Goal: Information Seeking & Learning: Learn about a topic

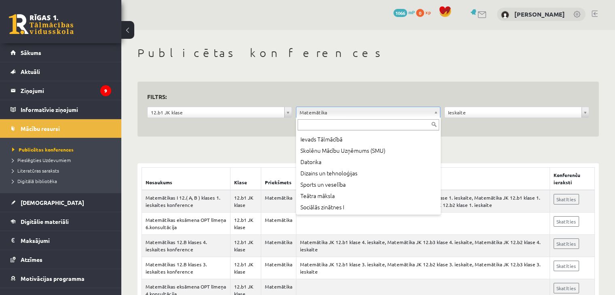
scroll to position [182, 0]
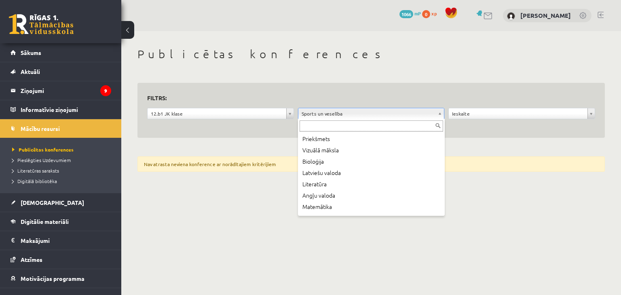
scroll to position [146, 0]
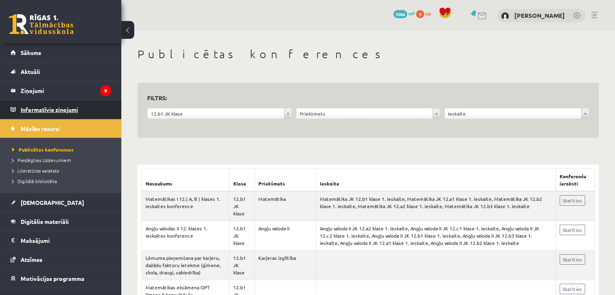
click at [49, 110] on legend "Informatīvie ziņojumi 0" at bounding box center [66, 109] width 91 height 19
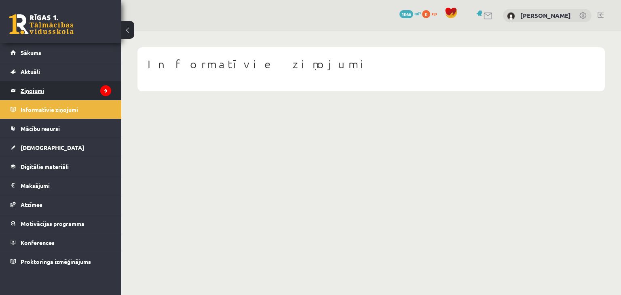
click at [32, 93] on legend "Ziņojumi 9" at bounding box center [66, 90] width 91 height 19
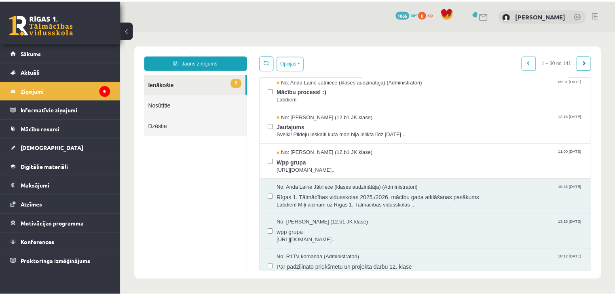
scroll to position [217, 0]
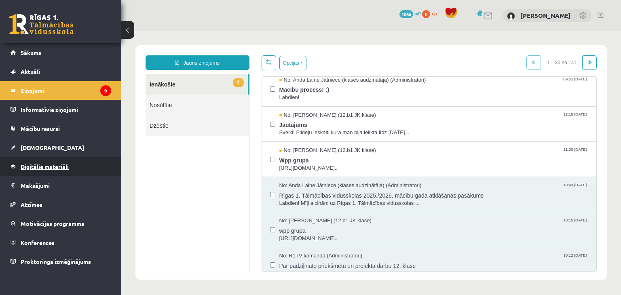
click at [36, 167] on span "Digitālie materiāli" at bounding box center [45, 166] width 48 height 7
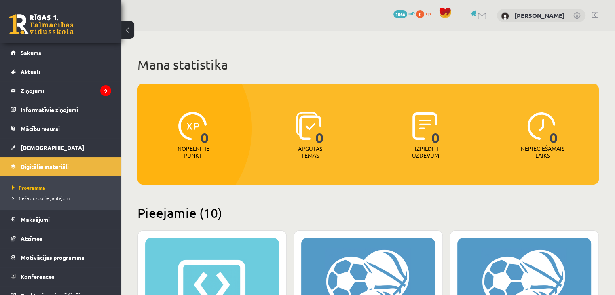
click at [267, 206] on h2 "Pieejamie (10)" at bounding box center [368, 213] width 461 height 16
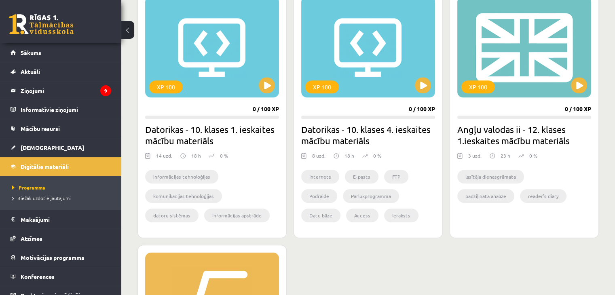
scroll to position [728, 0]
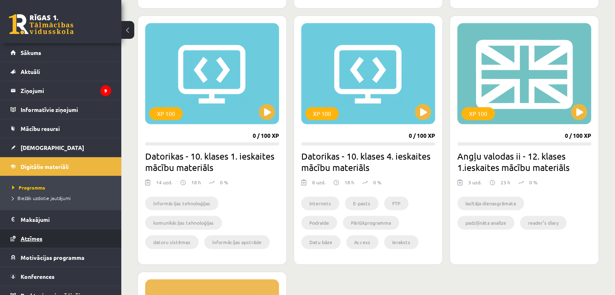
click at [41, 242] on link "Atzīmes" at bounding box center [61, 238] width 101 height 19
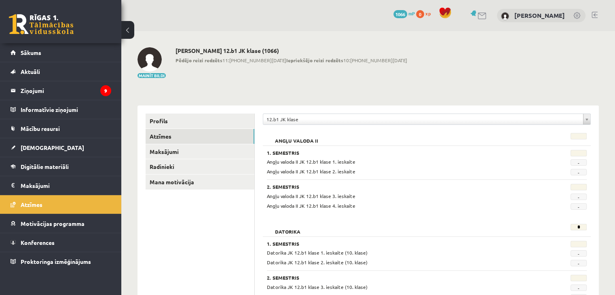
click at [64, 52] on link "Sākums" at bounding box center [61, 52] width 101 height 19
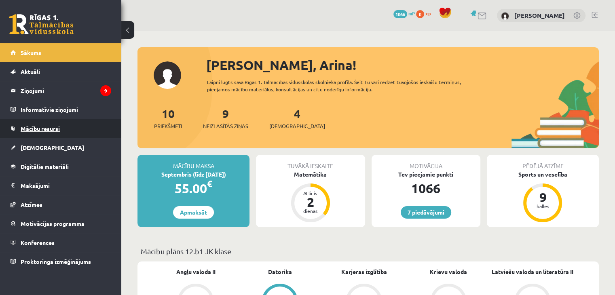
click at [44, 126] on span "Mācību resursi" at bounding box center [40, 128] width 39 height 7
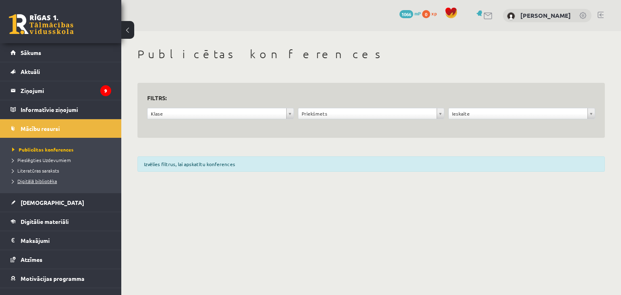
click at [49, 181] on span "Digitālā bibliotēka" at bounding box center [34, 181] width 45 height 6
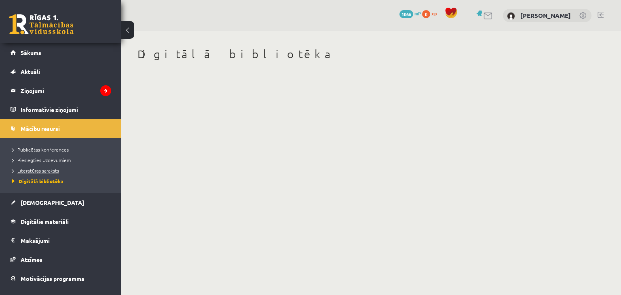
click at [48, 171] on span "Literatūras saraksts" at bounding box center [35, 170] width 47 height 6
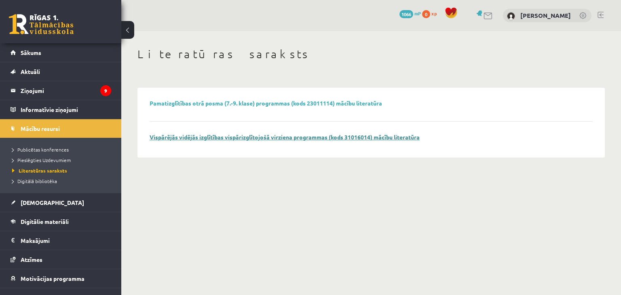
click at [199, 136] on link "Vispārējās vidējās izglītības vispārizglītojošā virziena programmas (kods 31016…" at bounding box center [285, 136] width 270 height 7
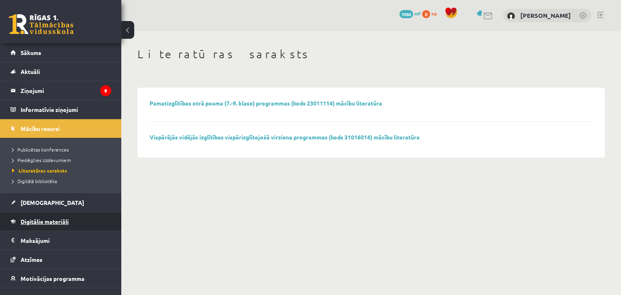
click at [56, 222] on span "Digitālie materiāli" at bounding box center [45, 221] width 48 height 7
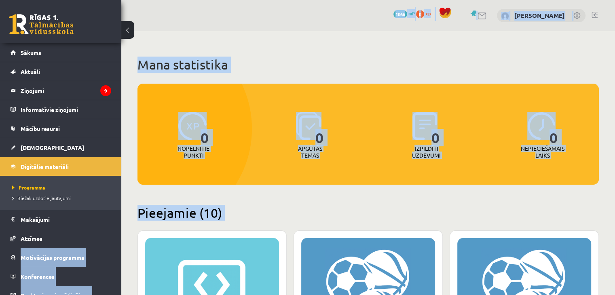
drag, startPoint x: 112, startPoint y: 229, endPoint x: 138, endPoint y: 237, distance: 27.5
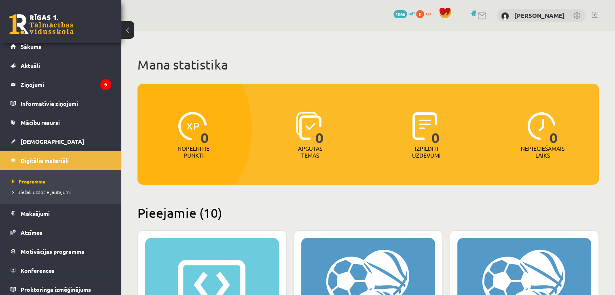
scroll to position [9, 0]
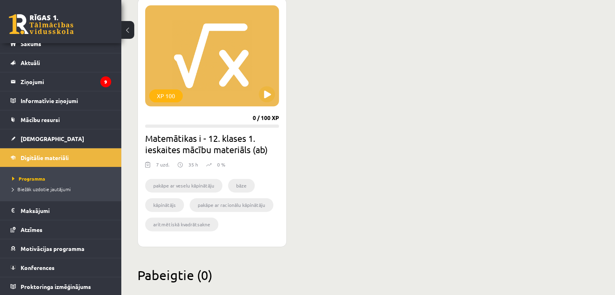
scroll to position [1003, 0]
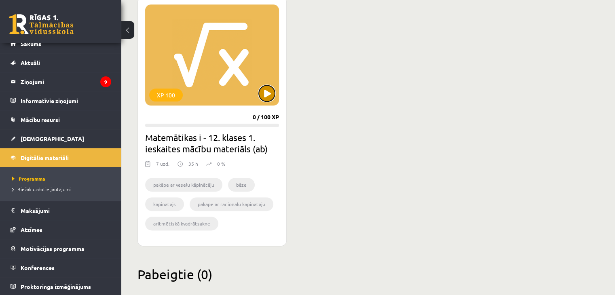
click at [267, 97] on button at bounding box center [267, 93] width 16 height 16
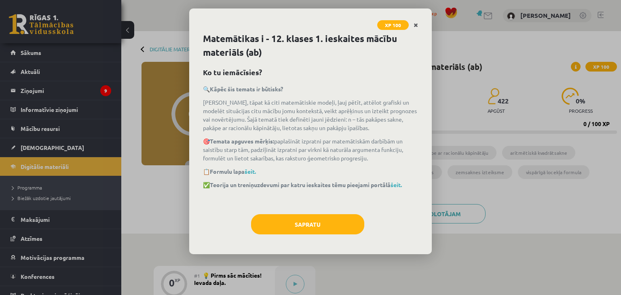
click at [417, 23] on icon "Close" at bounding box center [416, 26] width 4 height 6
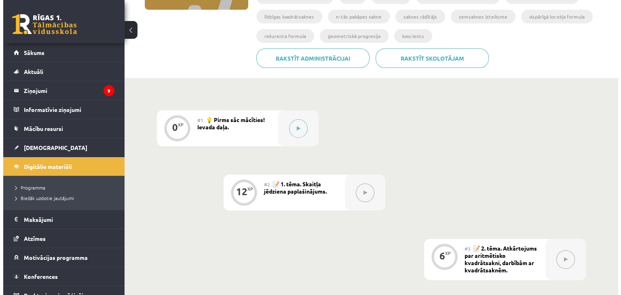
scroll to position [157, 0]
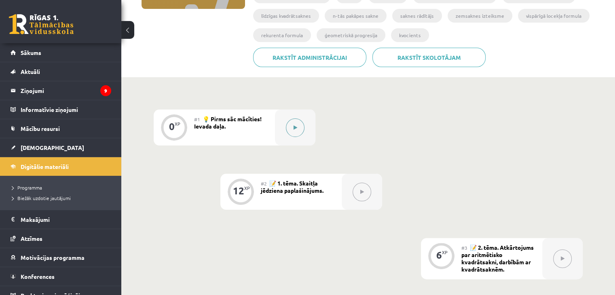
click at [299, 127] on button at bounding box center [295, 128] width 19 height 19
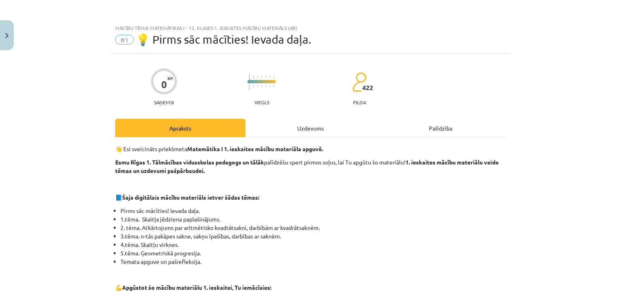
click at [322, 212] on li "Pirms sāc mācīties! Ievada daļa." at bounding box center [313, 211] width 385 height 8
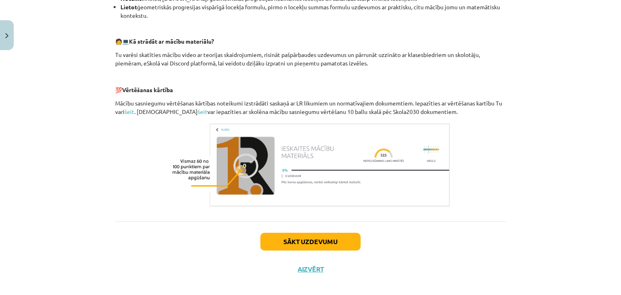
scroll to position [355, 0]
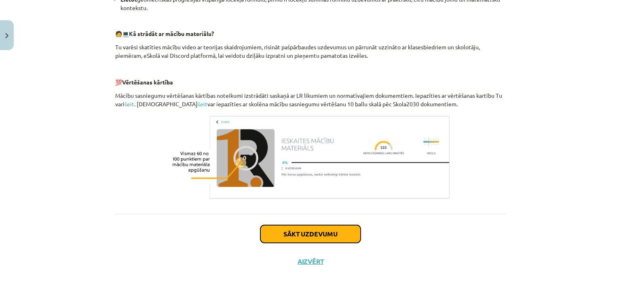
click at [310, 237] on button "Sākt uzdevumu" at bounding box center [310, 234] width 100 height 18
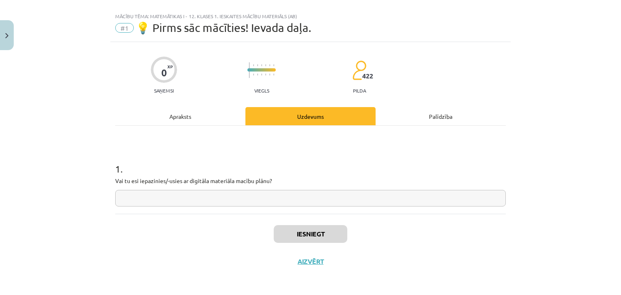
click at [209, 196] on input "text" at bounding box center [310, 198] width 391 height 17
click at [121, 199] on input "**" at bounding box center [310, 198] width 391 height 17
type input "**"
click at [300, 236] on button "Iesniegt" at bounding box center [311, 234] width 74 height 18
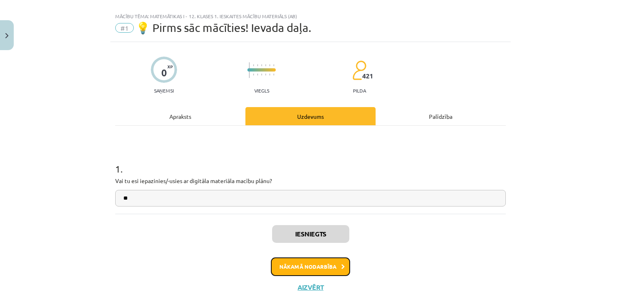
click at [319, 269] on button "Nākamā nodarbība" at bounding box center [310, 267] width 79 height 19
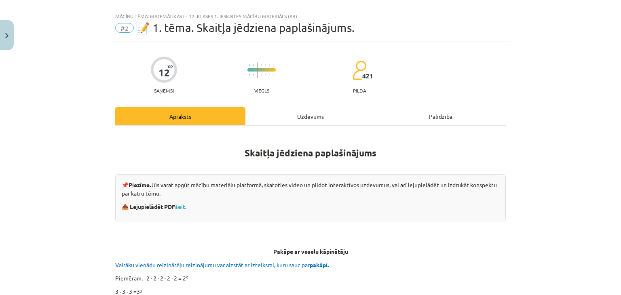
scroll to position [20, 0]
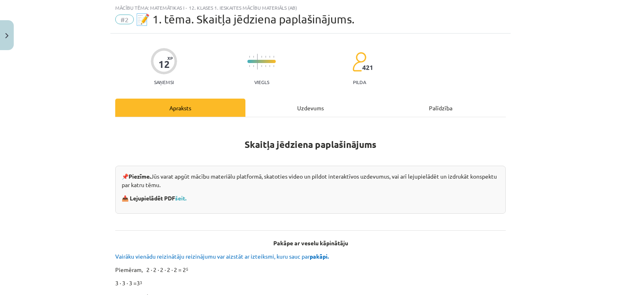
click at [95, 222] on div "Mācību tēma: Matemātikas i - 12. klases 1. ieskaites mācību materiāls (ab) #2 📝…" at bounding box center [310, 147] width 621 height 295
click at [181, 195] on link "šeit." at bounding box center [180, 198] width 11 height 7
click at [84, 204] on div "Mācību tēma: Matemātikas i - 12. klases 1. ieskaites mācību materiāls (ab) #2 📝…" at bounding box center [310, 147] width 621 height 295
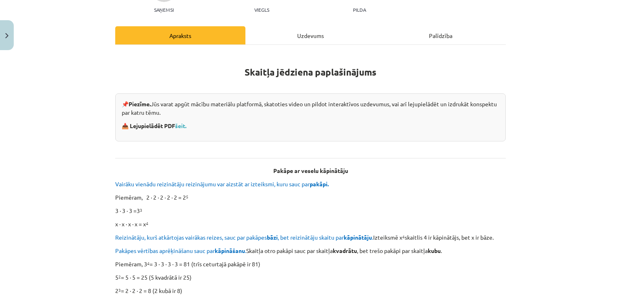
scroll to position [116, 0]
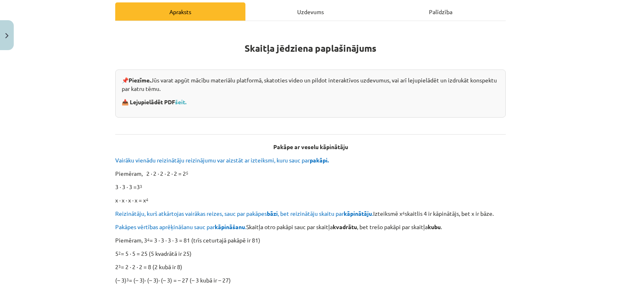
click at [85, 179] on div "Mācību tēma: Matemātikas i - 12. klases 1. ieskaites mācību materiāls (ab) #2 📝…" at bounding box center [310, 147] width 621 height 295
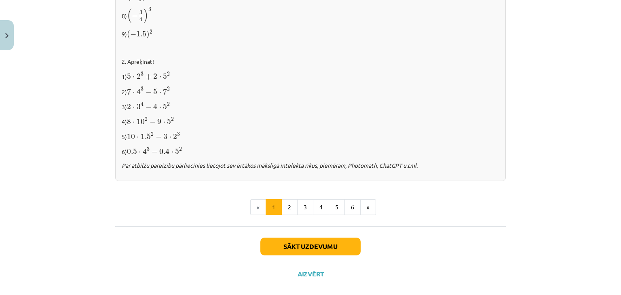
scroll to position [853, 0]
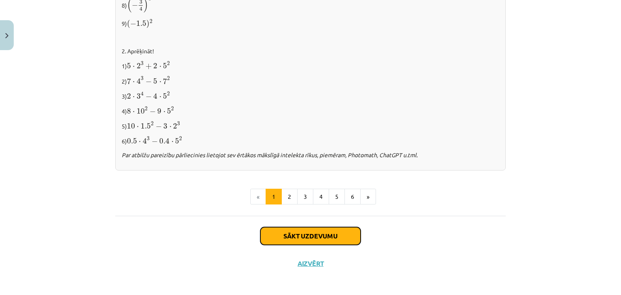
click at [338, 235] on button "Sākt uzdevumu" at bounding box center [310, 236] width 100 height 18
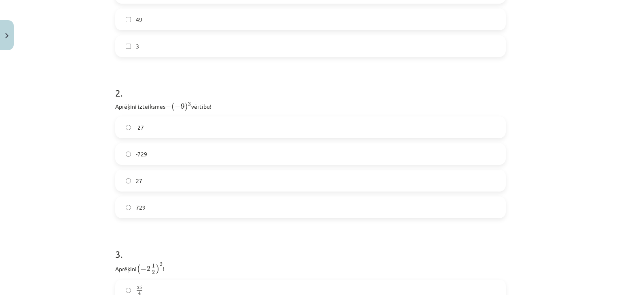
scroll to position [338, 0]
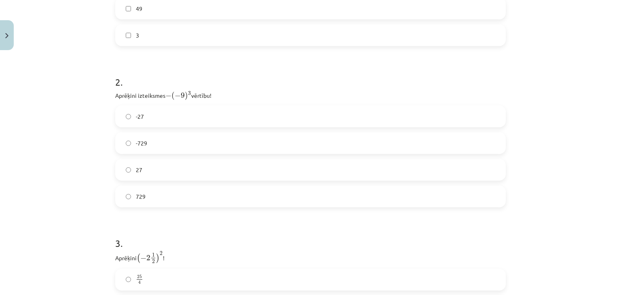
click at [277, 196] on label "729" at bounding box center [310, 196] width 389 height 20
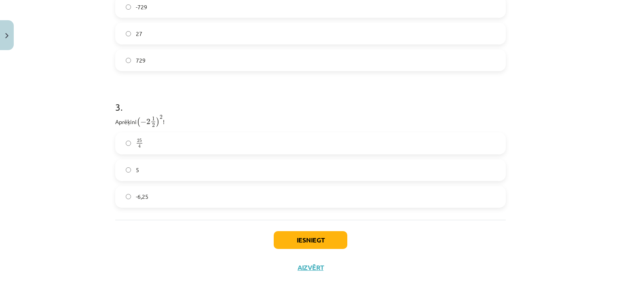
scroll to position [480, 0]
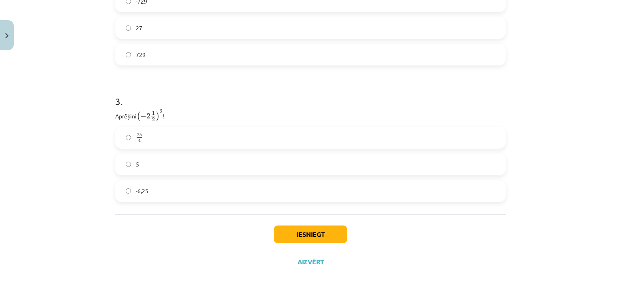
click at [227, 140] on label "25 4 25 4" at bounding box center [310, 138] width 389 height 20
click at [311, 232] on button "Iesniegt" at bounding box center [311, 235] width 74 height 18
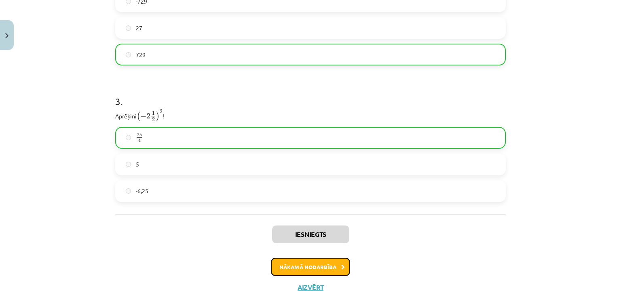
click at [313, 267] on button "Nākamā nodarbība" at bounding box center [310, 267] width 79 height 19
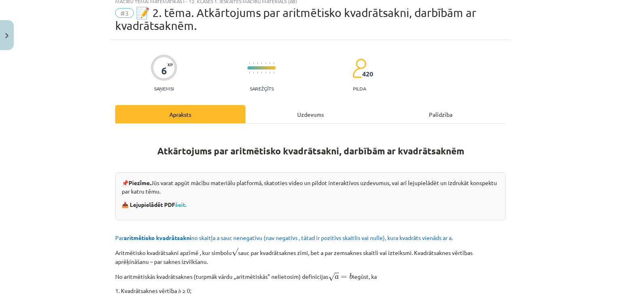
scroll to position [20, 0]
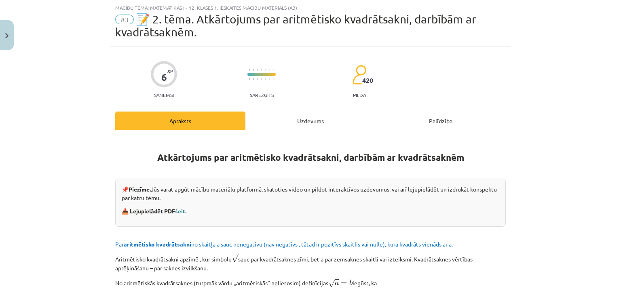
click at [185, 212] on link "šeit." at bounding box center [180, 210] width 11 height 7
click at [83, 176] on div "Mācību tēma: Matemātikas i - 12. klases 1. ieskaites mācību materiāls (ab) #3 📝…" at bounding box center [310, 147] width 621 height 295
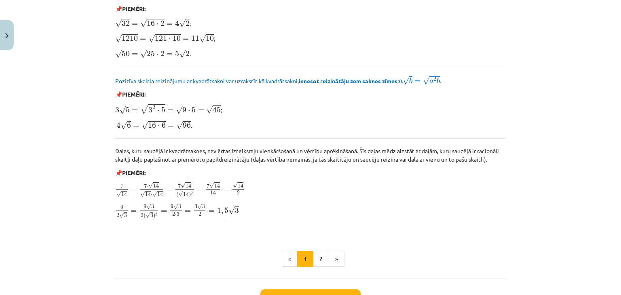
scroll to position [937, 0]
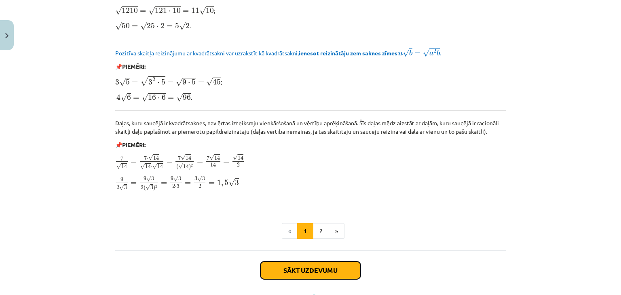
click at [326, 265] on button "Sākt uzdevumu" at bounding box center [310, 271] width 100 height 18
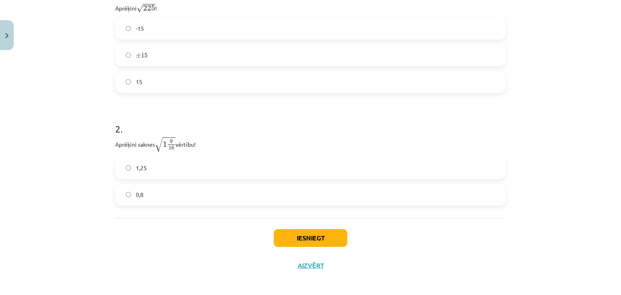
scroll to position [203, 0]
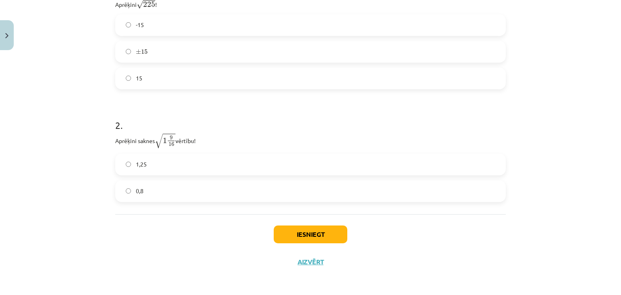
click at [170, 138] on span "9" at bounding box center [171, 138] width 3 height 4
click at [284, 240] on button "Iesniegt" at bounding box center [311, 235] width 74 height 18
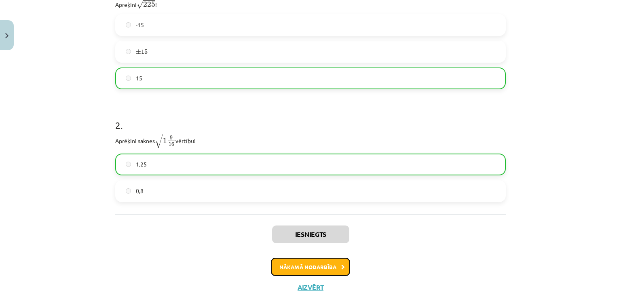
click at [325, 267] on button "Nākamā nodarbība" at bounding box center [310, 267] width 79 height 19
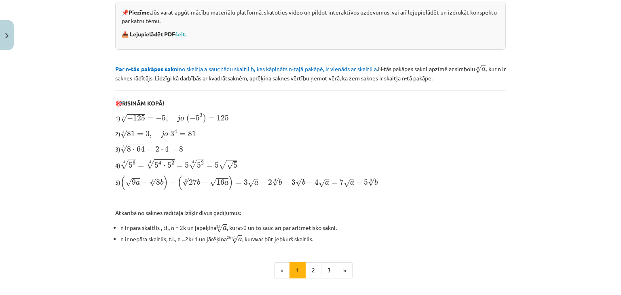
scroll to position [258, 0]
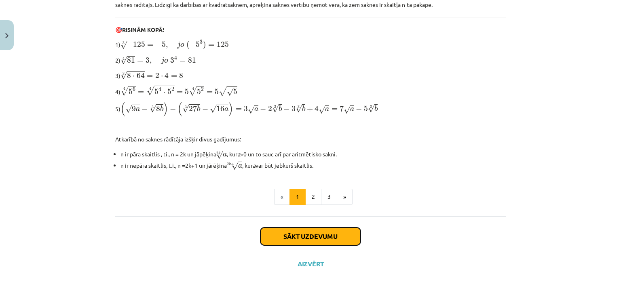
click at [322, 235] on button "Sākt uzdevumu" at bounding box center [310, 237] width 100 height 18
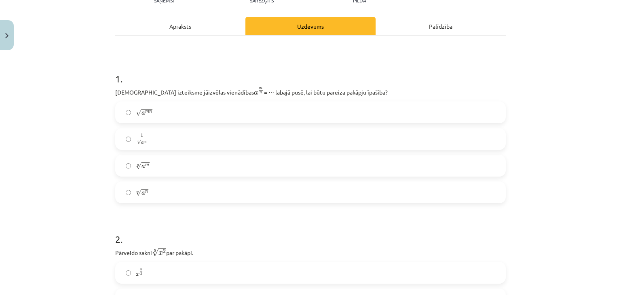
scroll to position [141, 0]
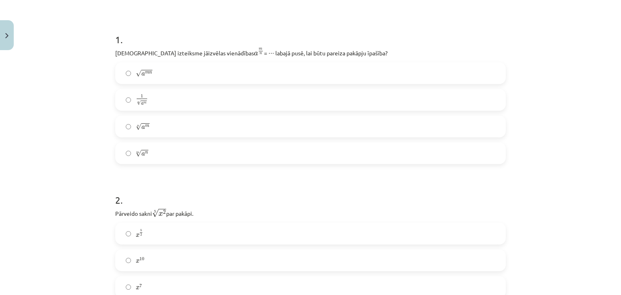
click at [139, 123] on span "√ a m" at bounding box center [143, 126] width 14 height 7
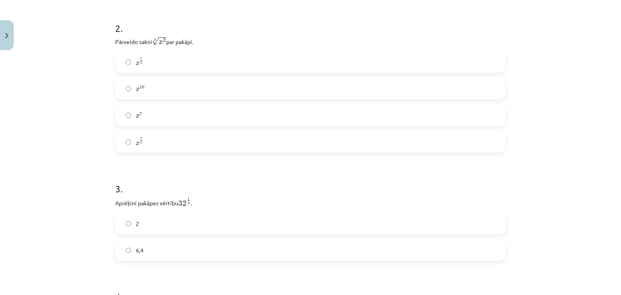
scroll to position [320, 0]
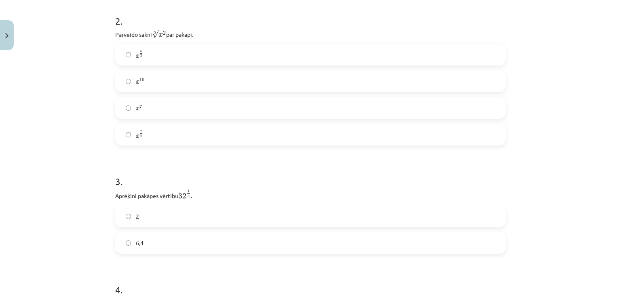
click at [253, 140] on label "x 2 5 x 2 5" at bounding box center [310, 135] width 389 height 20
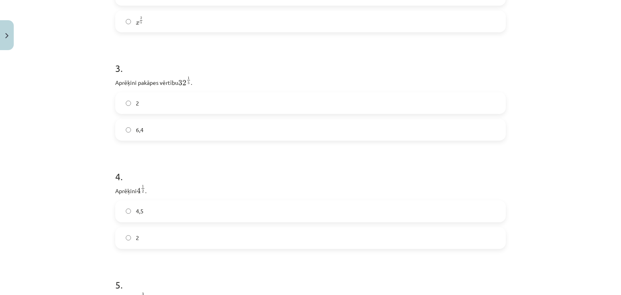
scroll to position [438, 0]
click at [267, 132] on label "6,4" at bounding box center [310, 125] width 389 height 20
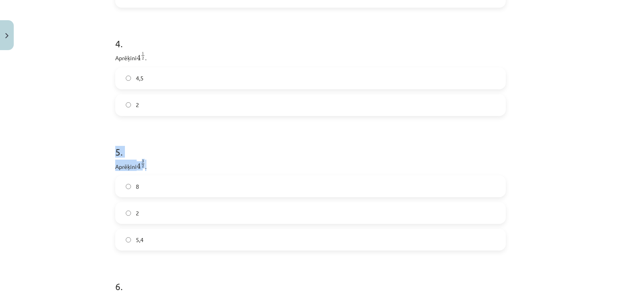
drag, startPoint x: 288, startPoint y: 165, endPoint x: 244, endPoint y: 113, distance: 68.3
click at [244, 113] on label "2" at bounding box center [310, 105] width 389 height 20
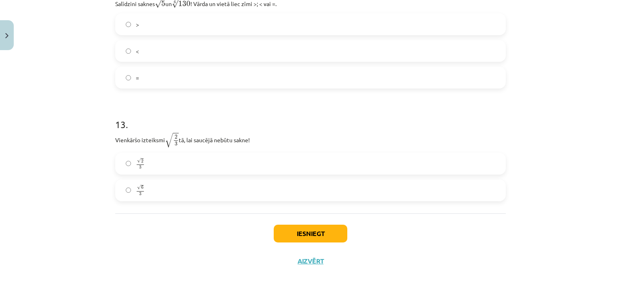
scroll to position [1795, 0]
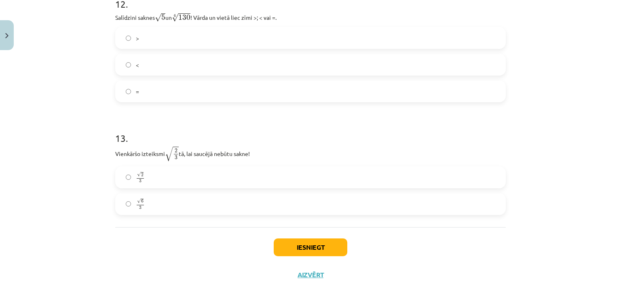
click at [119, 207] on label "√ 6 3 6 3" at bounding box center [310, 204] width 389 height 20
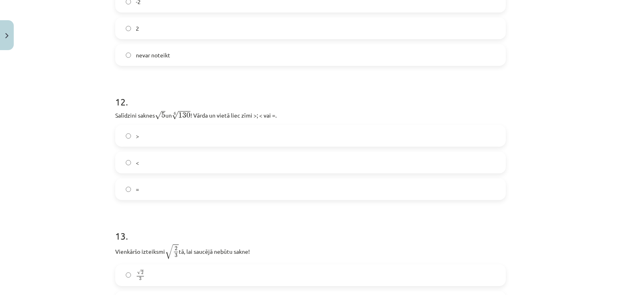
scroll to position [1678, 0]
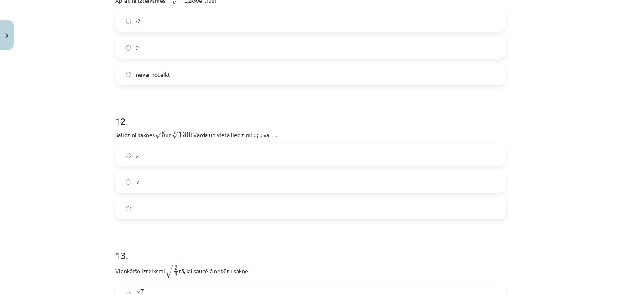
click at [128, 158] on label ">" at bounding box center [310, 155] width 389 height 20
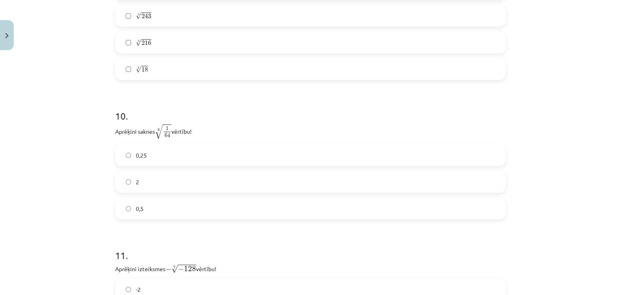
scroll to position [1407, 0]
click at [323, 216] on label "0,5" at bounding box center [310, 211] width 389 height 20
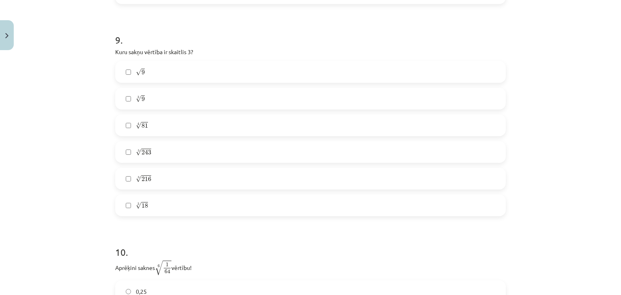
scroll to position [1270, 0]
click at [142, 78] on span "9" at bounding box center [143, 75] width 3 height 5
click at [121, 131] on label "4 √ 81 81 4" at bounding box center [310, 128] width 389 height 20
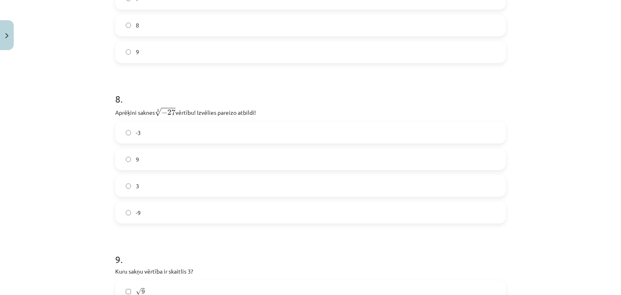
scroll to position [1026, 0]
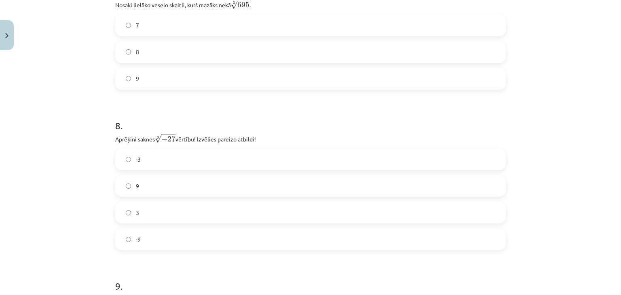
click at [181, 160] on label "-3" at bounding box center [310, 159] width 389 height 20
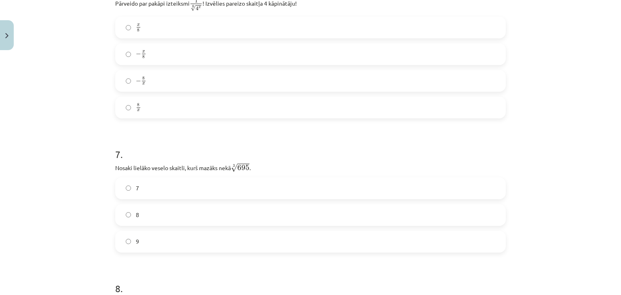
scroll to position [856, 0]
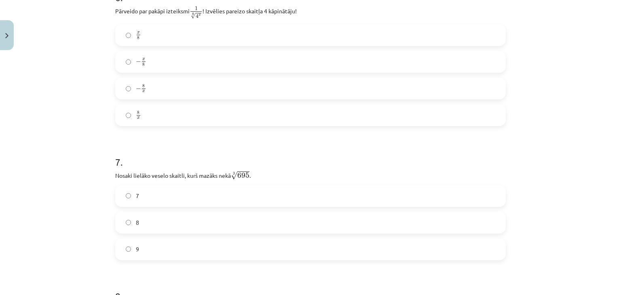
click at [131, 254] on label "9" at bounding box center [310, 249] width 389 height 20
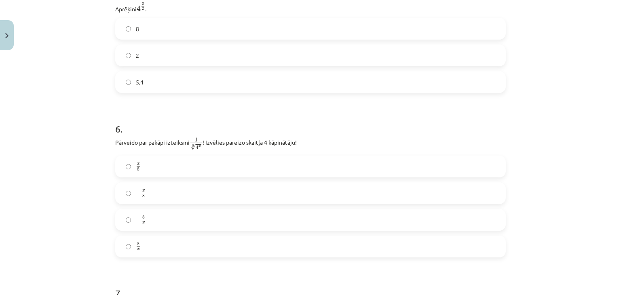
scroll to position [715, 0]
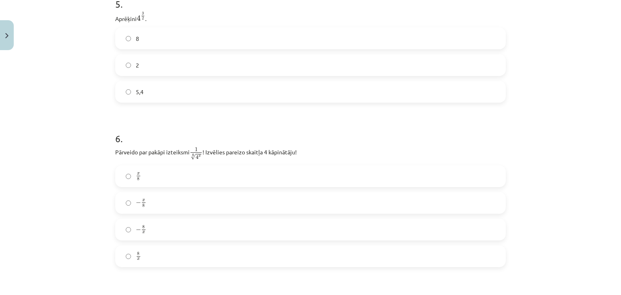
click at [337, 258] on label "8 x 8 x" at bounding box center [310, 256] width 389 height 20
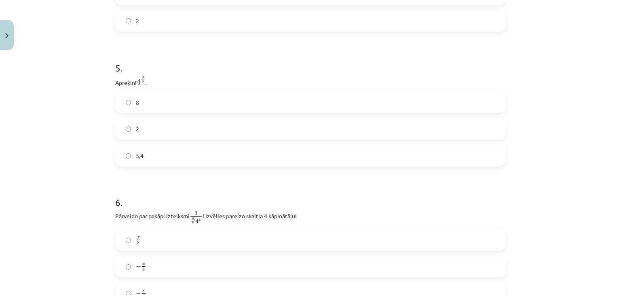
scroll to position [653, 0]
click at [265, 161] on label "5,4" at bounding box center [310, 153] width 389 height 20
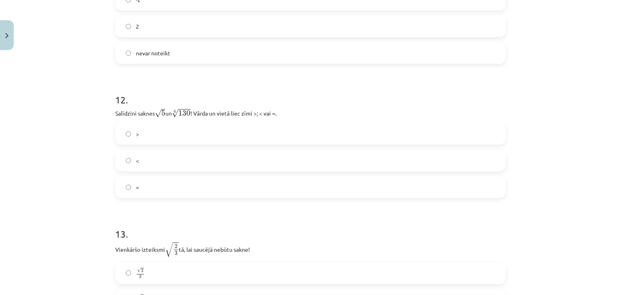
scroll to position [1810, 0]
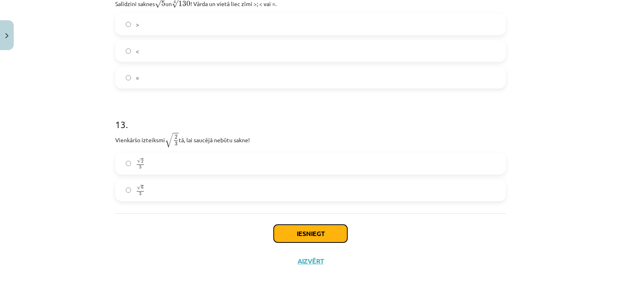
click at [320, 235] on button "Iesniegt" at bounding box center [311, 234] width 74 height 18
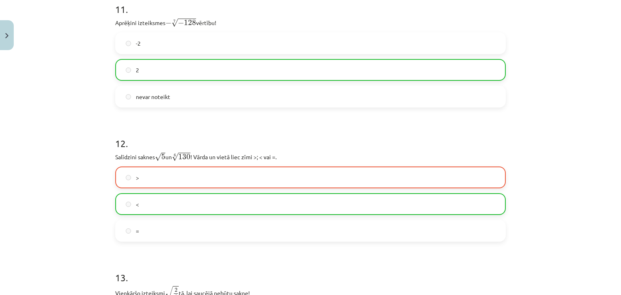
scroll to position [1835, 0]
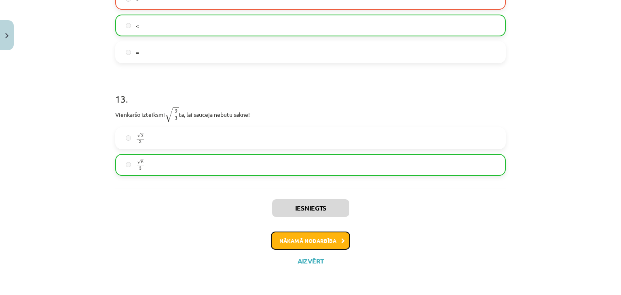
click at [331, 241] on button "Nākamā nodarbība" at bounding box center [310, 241] width 79 height 19
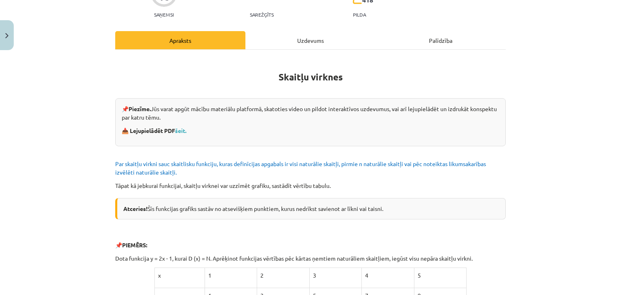
scroll to position [65, 0]
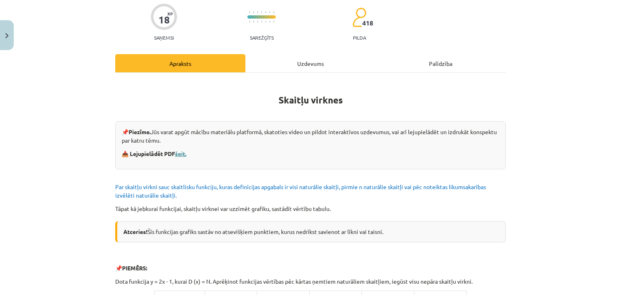
click at [179, 151] on link "šeit." at bounding box center [180, 153] width 11 height 7
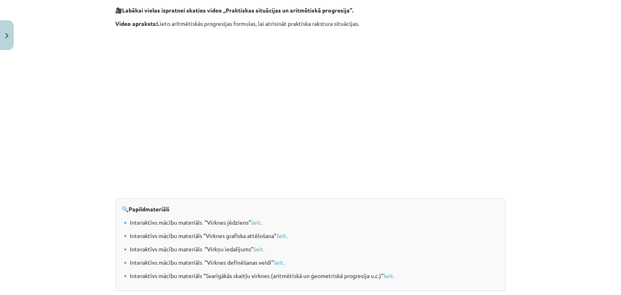
scroll to position [838, 0]
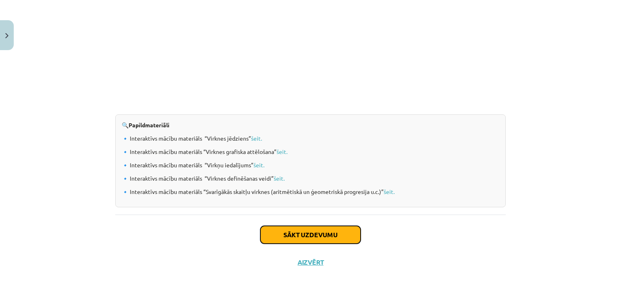
click at [296, 232] on button "Sākt uzdevumu" at bounding box center [310, 235] width 100 height 18
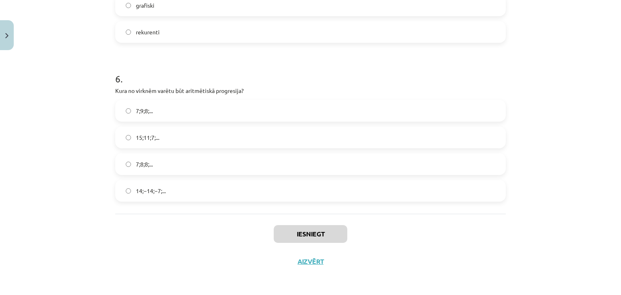
scroll to position [869, 0]
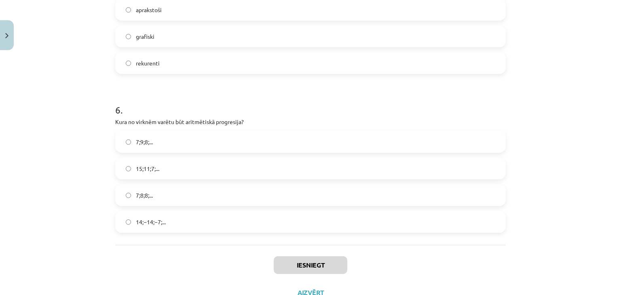
click at [232, 166] on label "15;11;7;..." at bounding box center [310, 169] width 389 height 20
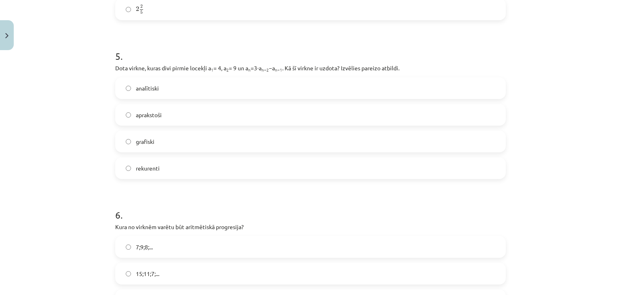
scroll to position [755, 0]
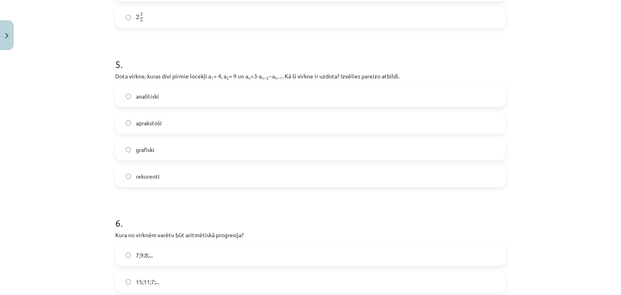
click at [308, 99] on label "analītiski" at bounding box center [310, 96] width 389 height 20
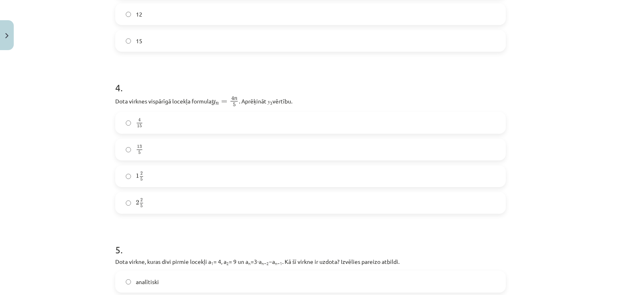
scroll to position [571, 0]
click at [226, 122] on label "4 15 4 15" at bounding box center [310, 121] width 389 height 20
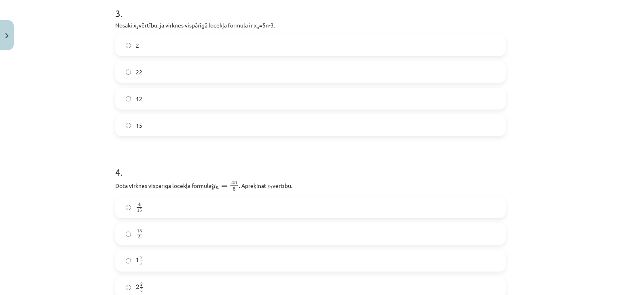
scroll to position [443, 0]
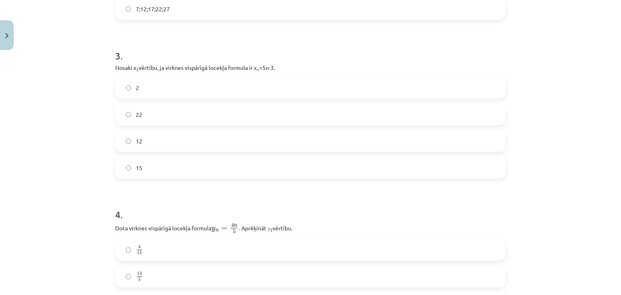
click at [239, 160] on label "15" at bounding box center [310, 168] width 389 height 20
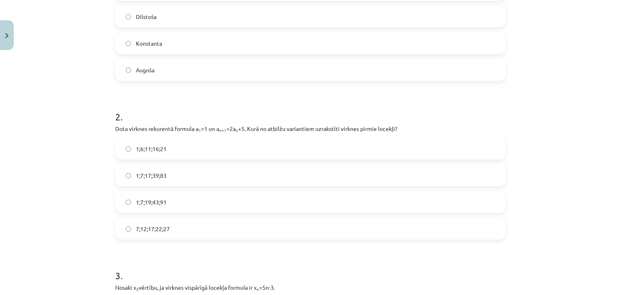
scroll to position [212, 0]
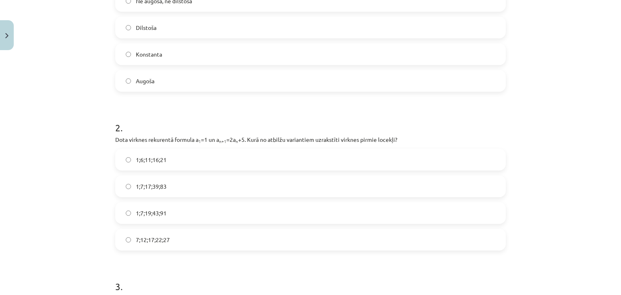
click at [248, 156] on label "1;6;11;16;21" at bounding box center [310, 160] width 389 height 20
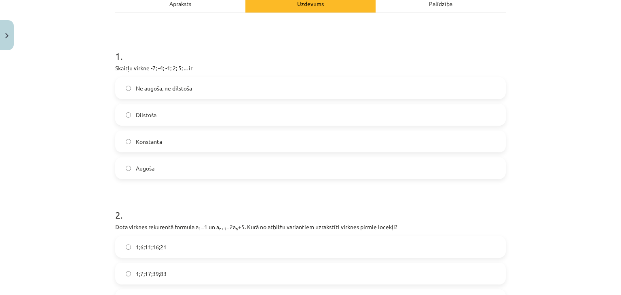
scroll to position [127, 0]
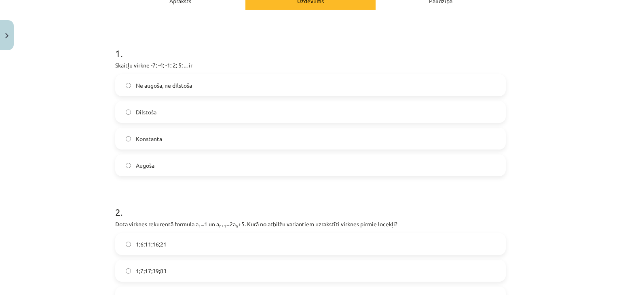
click at [163, 164] on label "Augoša" at bounding box center [310, 165] width 389 height 20
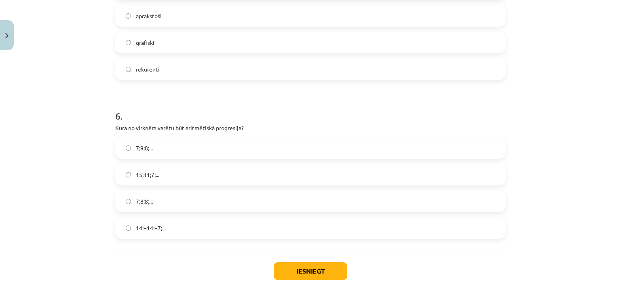
scroll to position [900, 0]
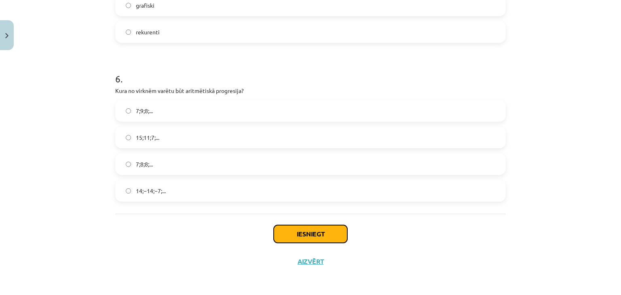
click at [310, 235] on button "Iesniegt" at bounding box center [311, 234] width 74 height 18
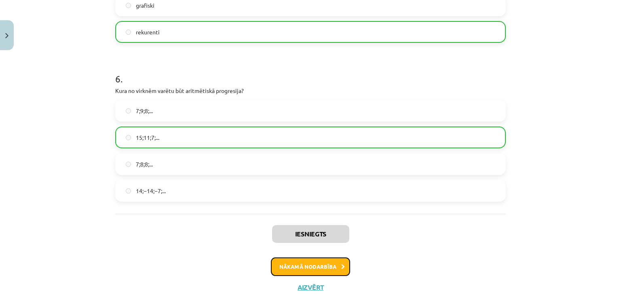
click at [323, 265] on button "Nākamā nodarbība" at bounding box center [310, 267] width 79 height 19
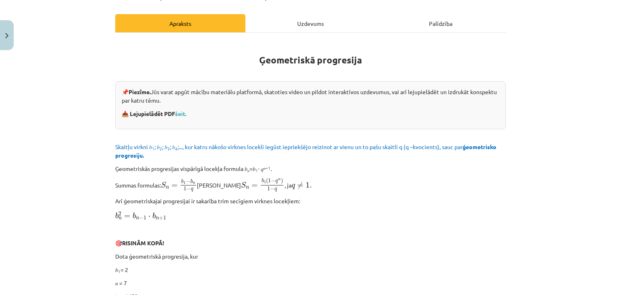
scroll to position [109, 0]
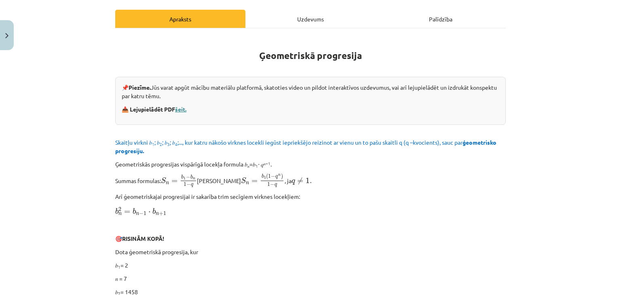
click at [183, 107] on link "šeit." at bounding box center [180, 109] width 11 height 7
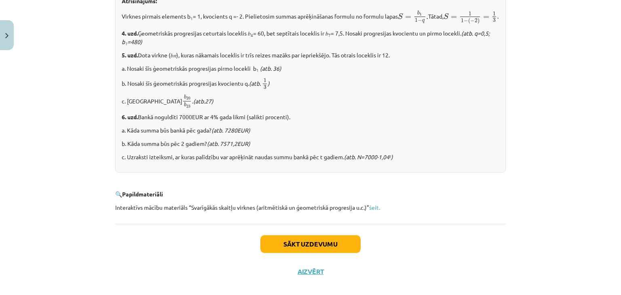
scroll to position [1016, 0]
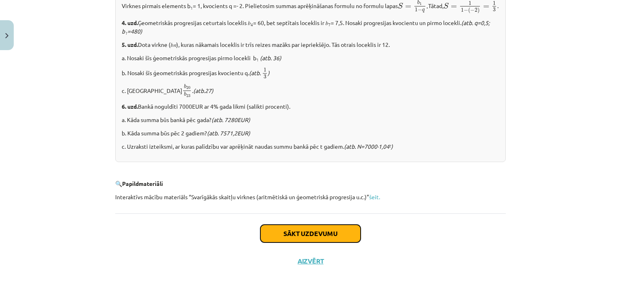
click at [298, 236] on button "Sākt uzdevumu" at bounding box center [310, 234] width 100 height 18
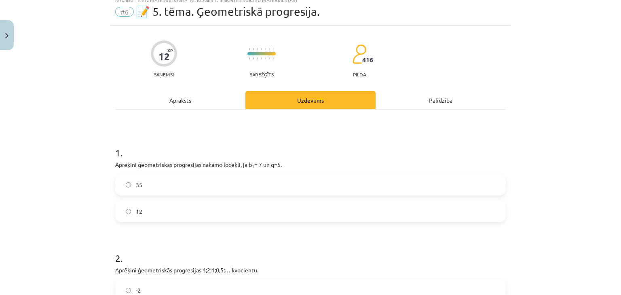
scroll to position [20, 0]
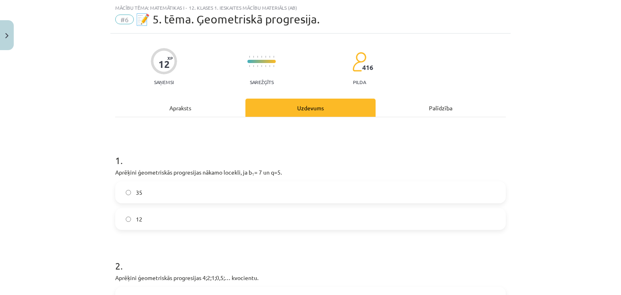
click at [282, 196] on label "35" at bounding box center [310, 192] width 389 height 20
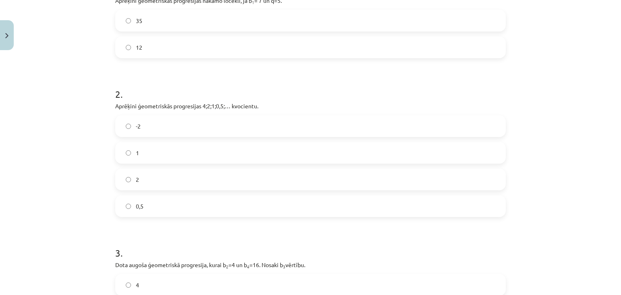
scroll to position [212, 0]
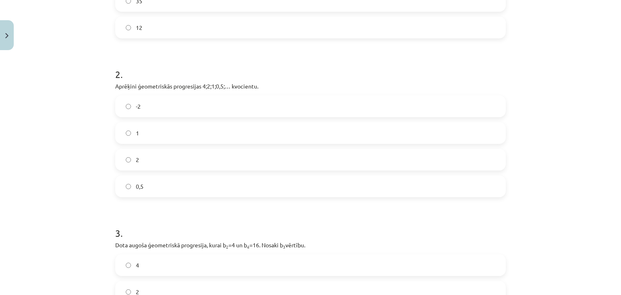
click at [207, 190] on label "0,5" at bounding box center [310, 186] width 389 height 20
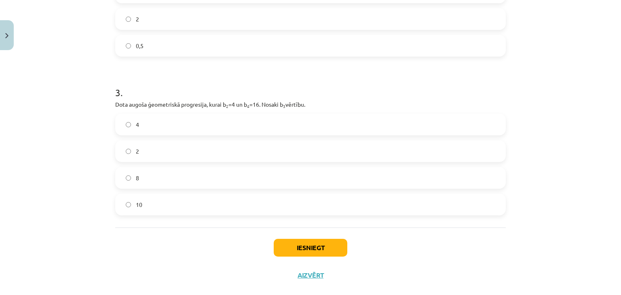
scroll to position [356, 0]
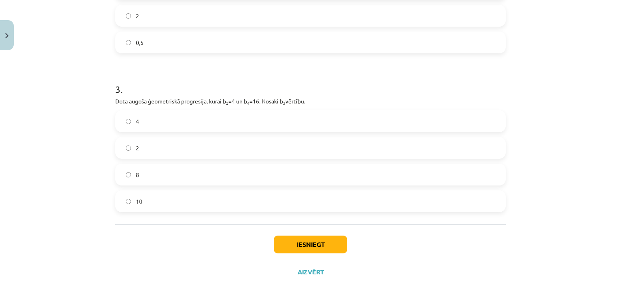
click at [246, 121] on label "4" at bounding box center [310, 121] width 389 height 20
click at [315, 248] on button "Iesniegt" at bounding box center [311, 245] width 74 height 18
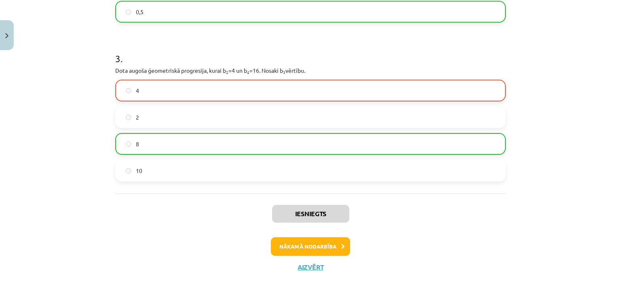
scroll to position [392, 0]
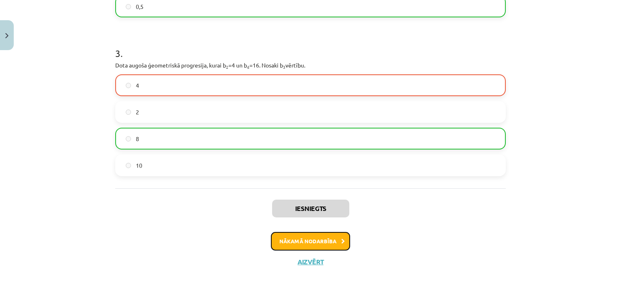
click at [330, 242] on button "Nākamā nodarbība" at bounding box center [310, 241] width 79 height 19
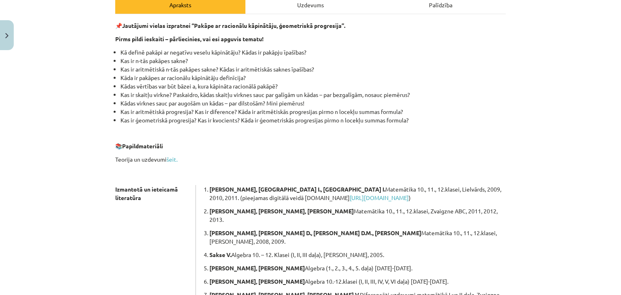
scroll to position [216, 0]
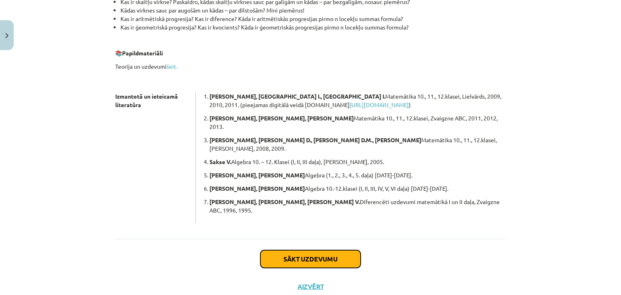
click at [305, 250] on button "Sākt uzdevumu" at bounding box center [310, 259] width 100 height 18
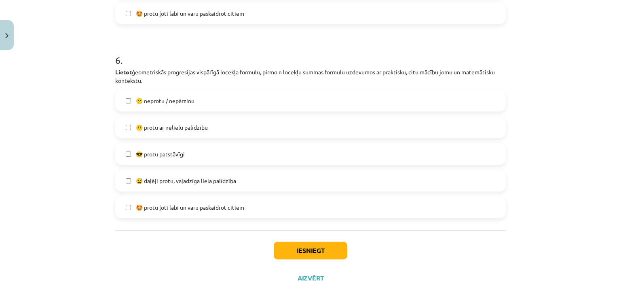
scroll to position [1058, 0]
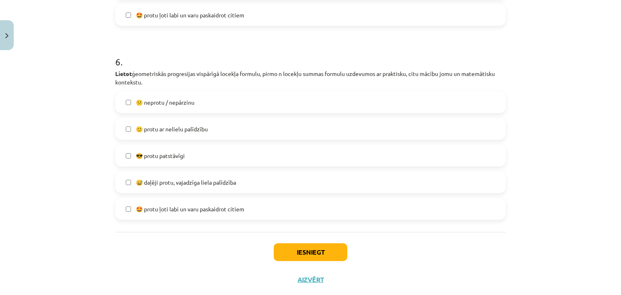
click at [238, 186] on label "😅 daļēji protu, vajadzīga liela palīdzība" at bounding box center [310, 182] width 389 height 20
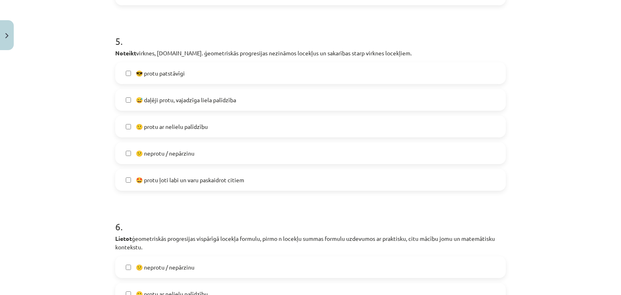
scroll to position [872, 0]
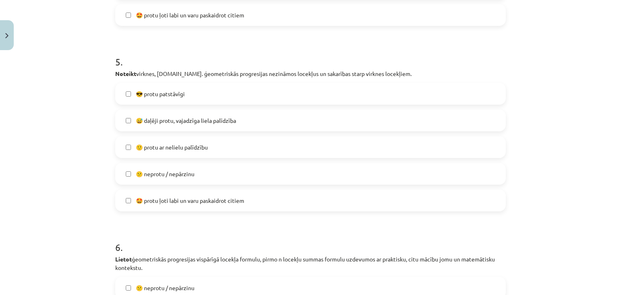
click at [447, 114] on label "😅 daļēji protu, vajadzīga liela palīdzība" at bounding box center [310, 120] width 389 height 20
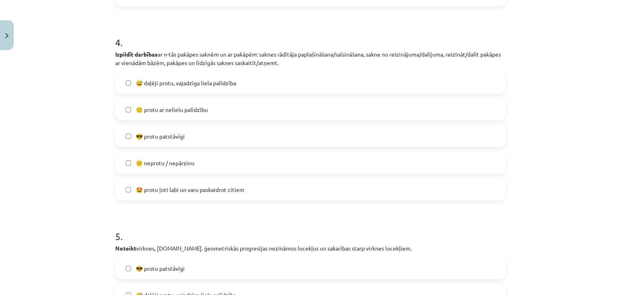
scroll to position [683, 0]
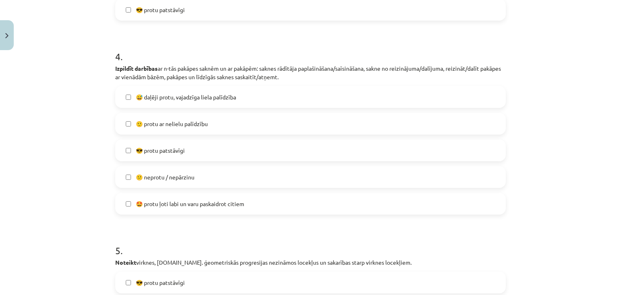
click at [195, 175] on label "😕 neprotu / nepārzinu" at bounding box center [310, 177] width 389 height 20
click at [472, 100] on label "😅 daļēji protu, vajadzīga liela palīdzība" at bounding box center [310, 97] width 389 height 20
click at [404, 183] on label "😕 neprotu / nepārzinu" at bounding box center [310, 177] width 389 height 20
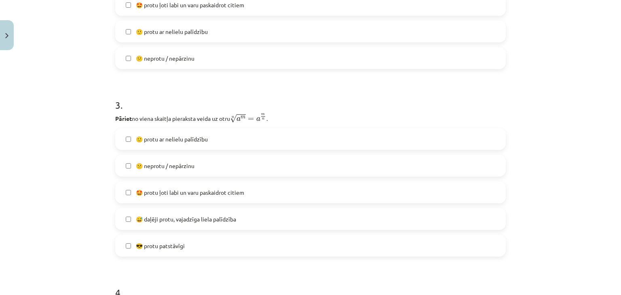
scroll to position [436, 0]
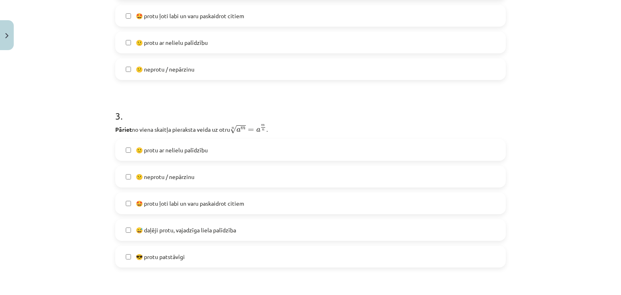
drag, startPoint x: 610, startPoint y: 133, endPoint x: 609, endPoint y: 138, distance: 4.9
click at [609, 138] on div "Mācību tēma: Matemātikas i - 12. klases 1. ieskaites mācību materiāls (ab) #7 🤔…" at bounding box center [310, 147] width 621 height 295
click at [552, 125] on div "Mācību tēma: Matemātikas i - 12. klases 1. ieskaites mācību materiāls (ab) #7 🤔…" at bounding box center [310, 147] width 621 height 295
click at [200, 182] on label "😕 neprotu / nepārzinu" at bounding box center [310, 177] width 389 height 20
click at [447, 176] on label "😕 neprotu / nepārzinu" at bounding box center [310, 177] width 389 height 20
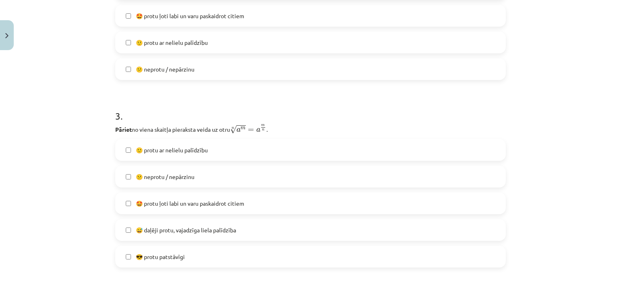
click at [301, 233] on label "😅 daļēji protu, vajadzīga liela palīdzība" at bounding box center [310, 230] width 389 height 20
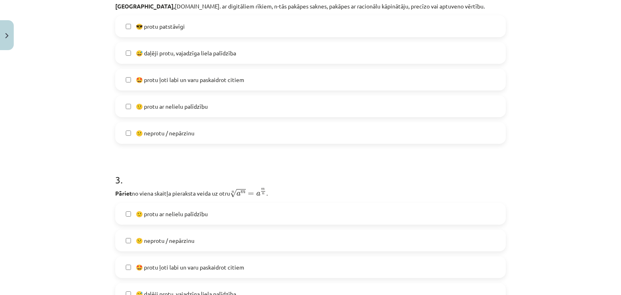
scroll to position [287, 0]
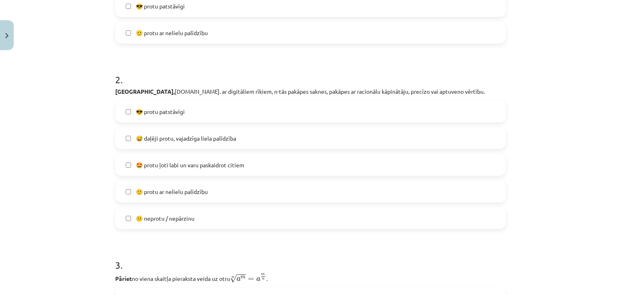
click at [163, 141] on span "😅 daļēji protu, vajadzīga liela palīdzība" at bounding box center [186, 138] width 100 height 8
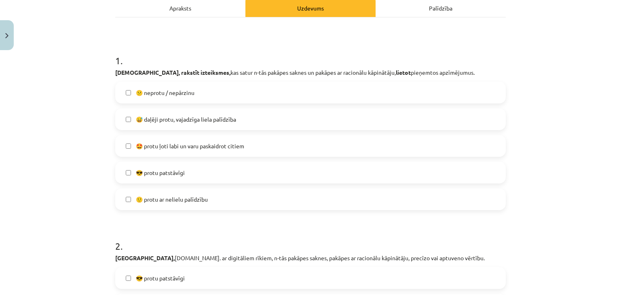
scroll to position [93, 0]
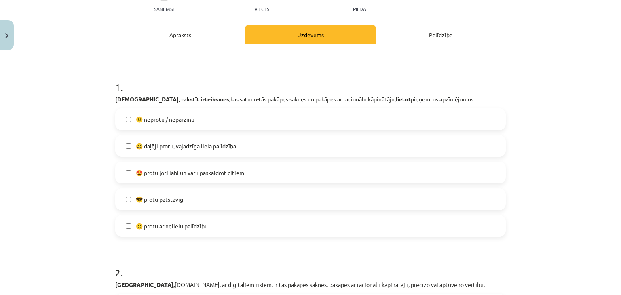
click at [210, 227] on label "🙂 protu ar nelielu palīdzību" at bounding box center [310, 226] width 389 height 20
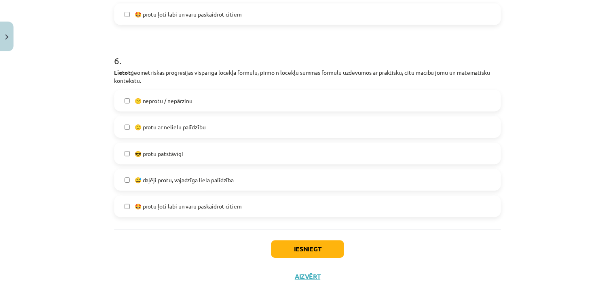
scroll to position [1076, 0]
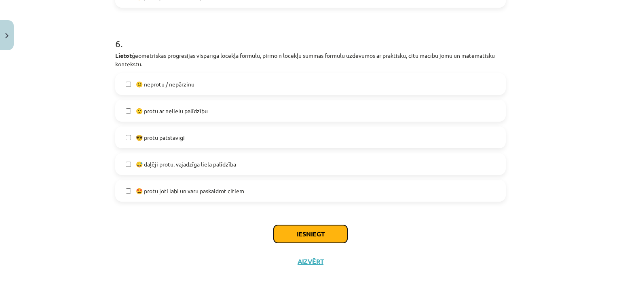
click at [339, 231] on button "Iesniegt" at bounding box center [311, 234] width 74 height 18
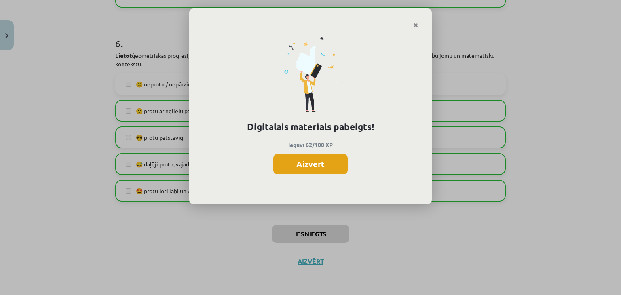
click at [319, 165] on button "Aizvērt" at bounding box center [310, 164] width 74 height 20
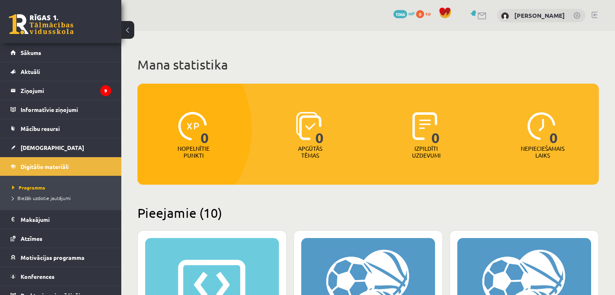
scroll to position [1003, 0]
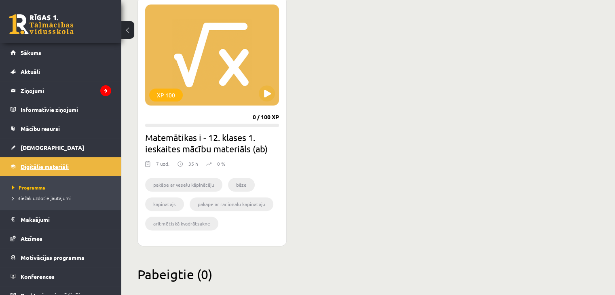
click at [55, 166] on span "Digitālie materiāli" at bounding box center [45, 166] width 48 height 7
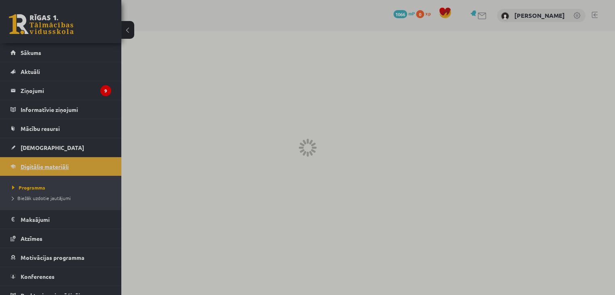
scroll to position [0, 0]
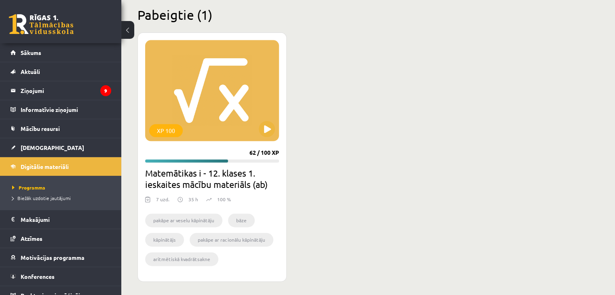
scroll to position [1008, 0]
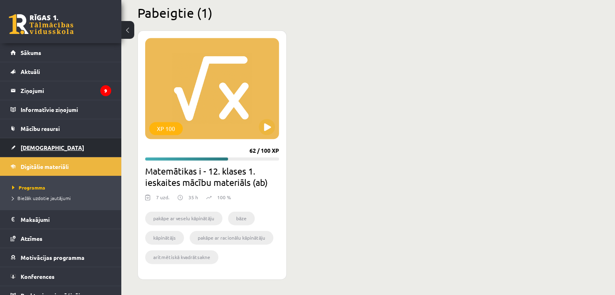
click at [49, 152] on link "[DEMOGRAPHIC_DATA]" at bounding box center [61, 147] width 101 height 19
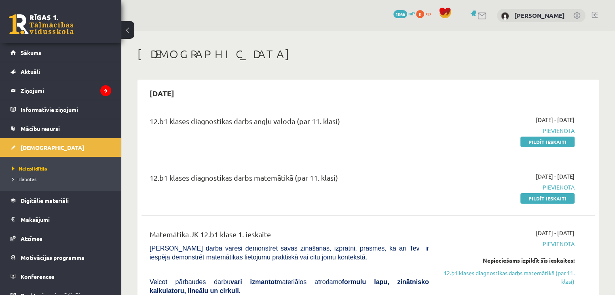
scroll to position [9, 0]
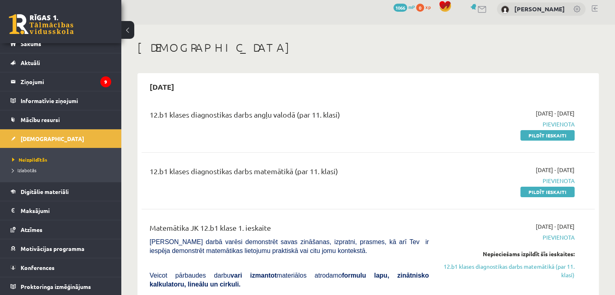
scroll to position [0, 0]
